Goal: Navigation & Orientation: Find specific page/section

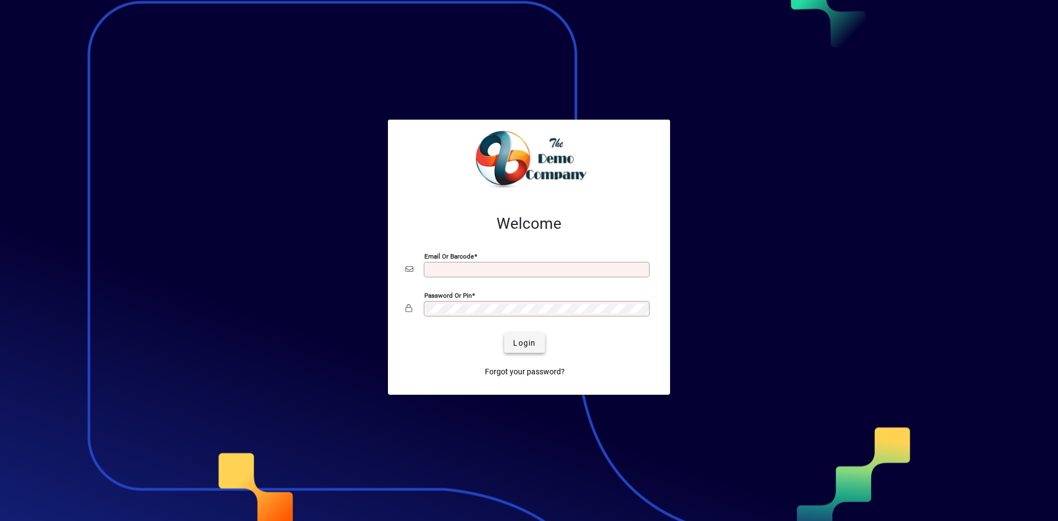
type input "**********"
click at [525, 343] on span "Login" at bounding box center [524, 343] width 23 height 12
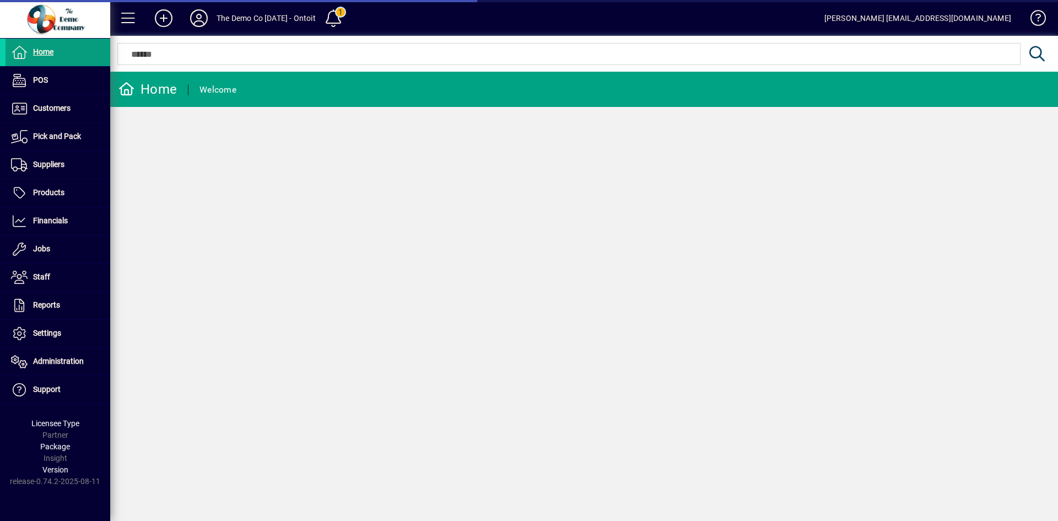
click at [196, 11] on icon at bounding box center [199, 18] width 22 height 18
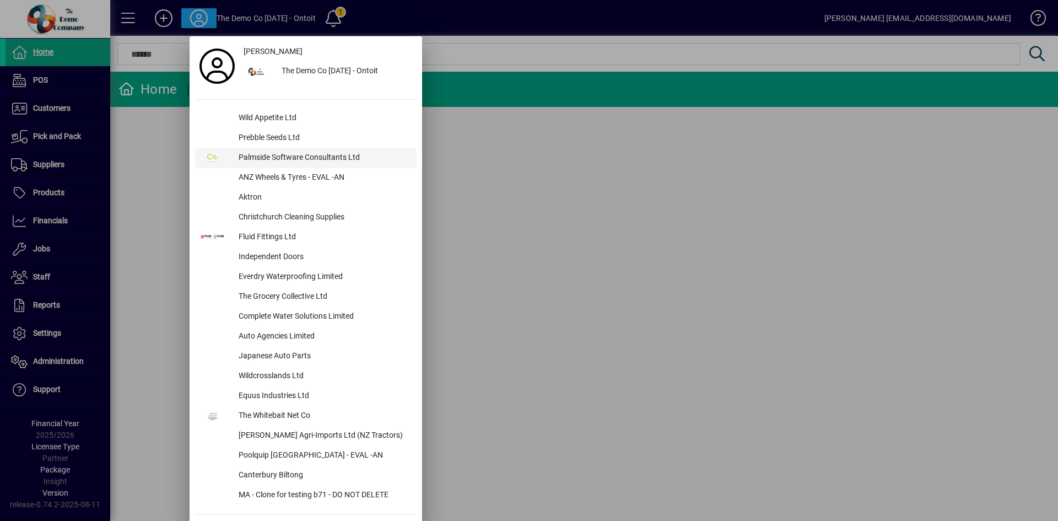
click at [300, 150] on div "Palmside Software Consultants Ltd" at bounding box center [323, 158] width 187 height 20
